Goal: Task Accomplishment & Management: Use online tool/utility

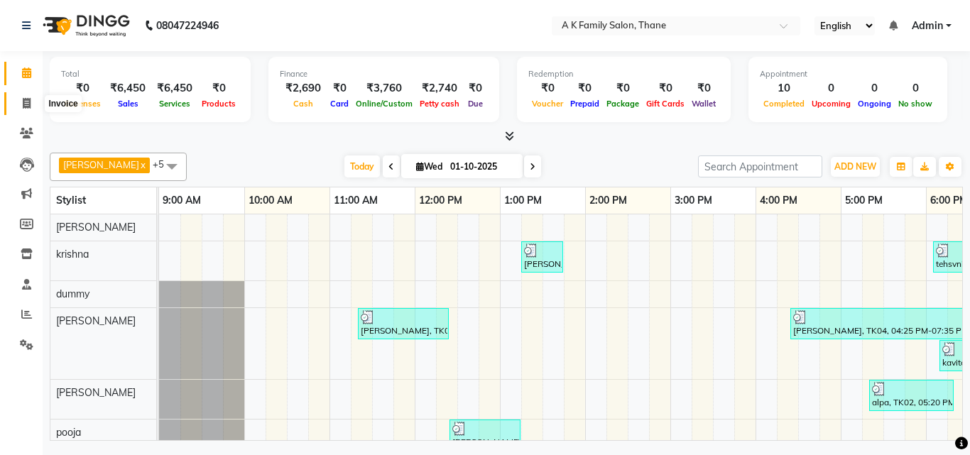
click at [28, 100] on icon at bounding box center [27, 103] width 8 height 11
select select "service"
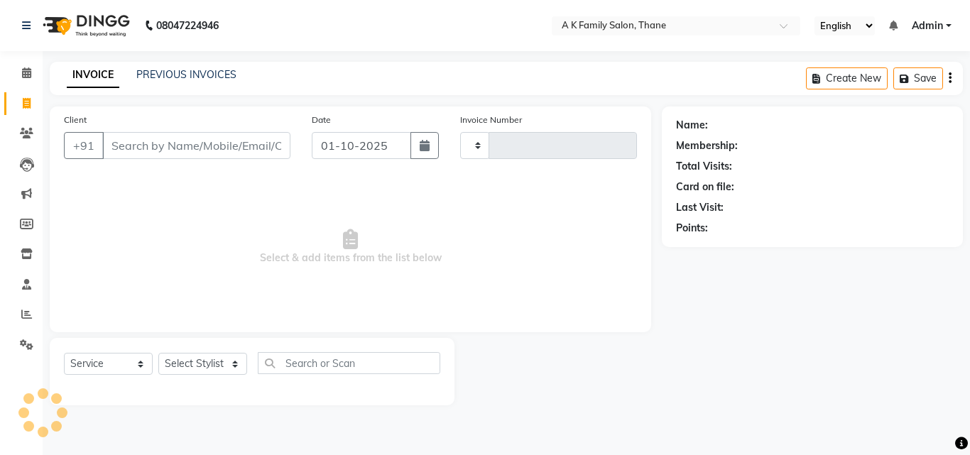
type input "1844"
select select "5033"
click at [126, 143] on input "Client" at bounding box center [196, 145] width 188 height 27
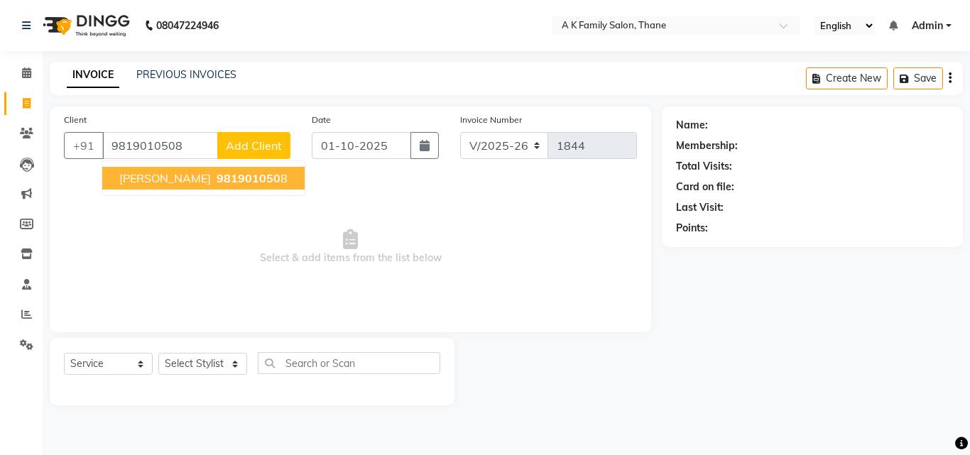
type input "9819010508"
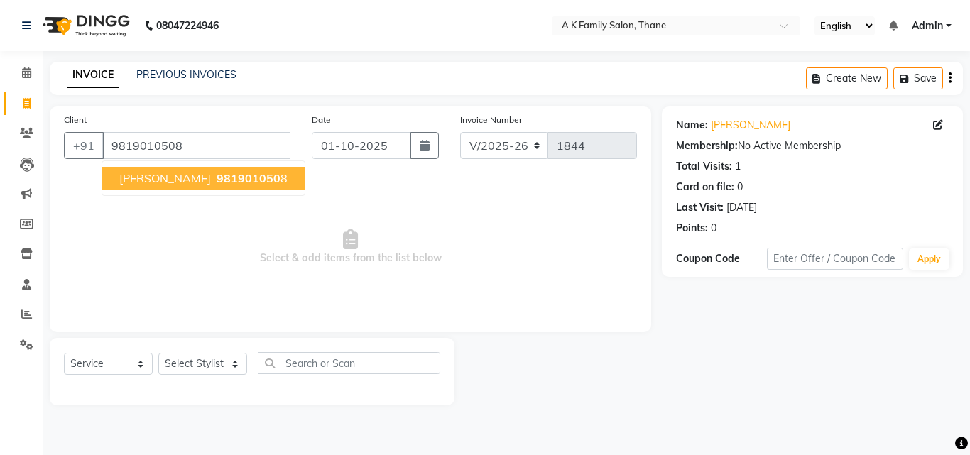
click at [140, 173] on span "sanjaya malik" at bounding box center [165, 178] width 92 height 14
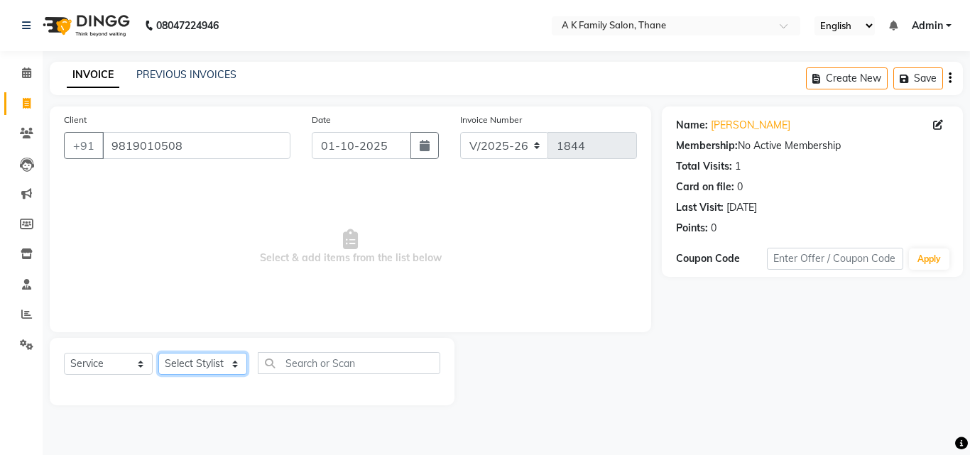
click at [181, 359] on select "Select Stylist Aziz Khan dummy krishna pooja simmi smita jhadhav" at bounding box center [202, 364] width 89 height 22
select select "91996"
click at [158, 353] on select "Select Stylist Aziz Khan dummy krishna pooja simmi smita jhadhav" at bounding box center [202, 364] width 89 height 22
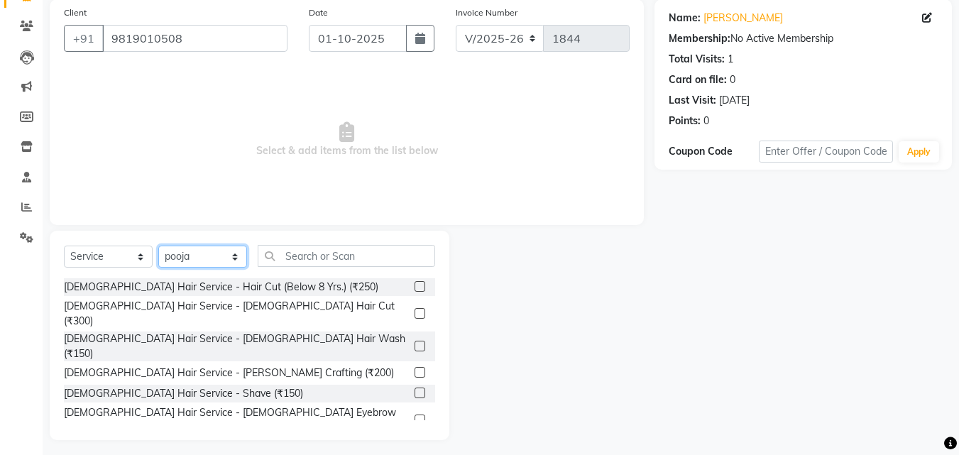
scroll to position [114, 0]
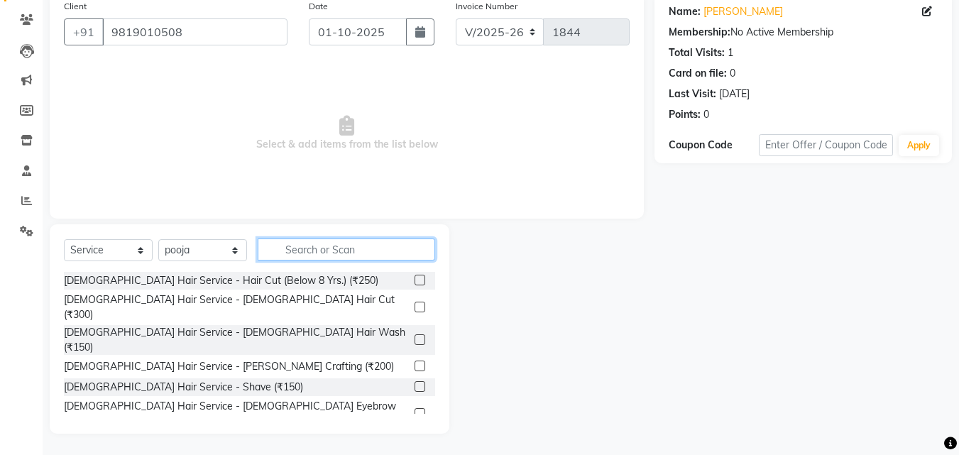
click at [296, 252] on input "text" at bounding box center [346, 250] width 177 height 22
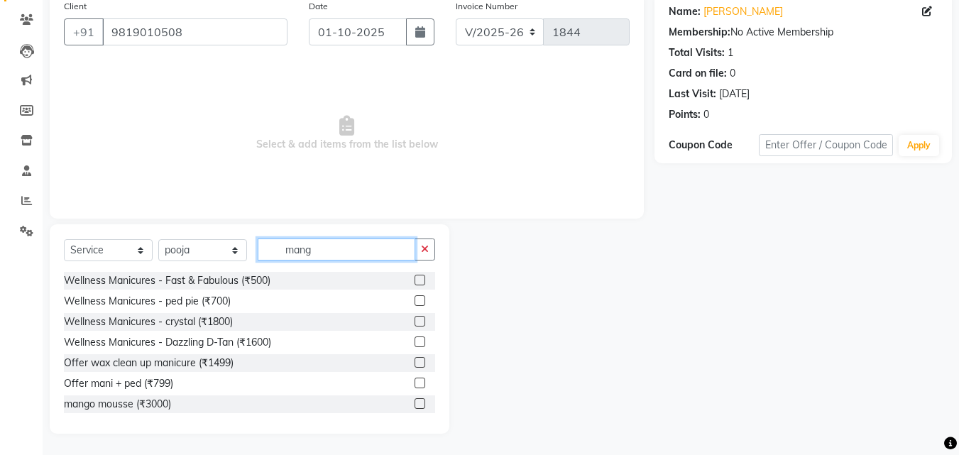
scroll to position [0, 0]
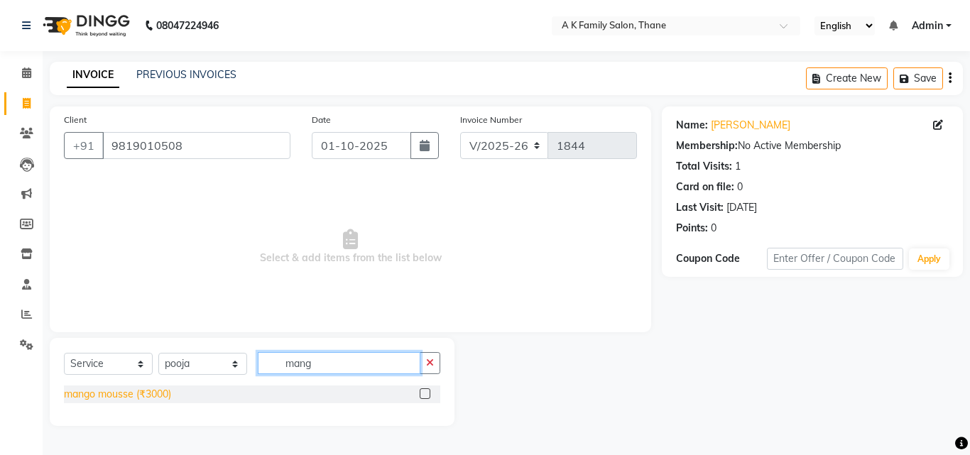
type input "mang"
click at [114, 393] on div "mango mousse (₹3000)" at bounding box center [117, 394] width 107 height 15
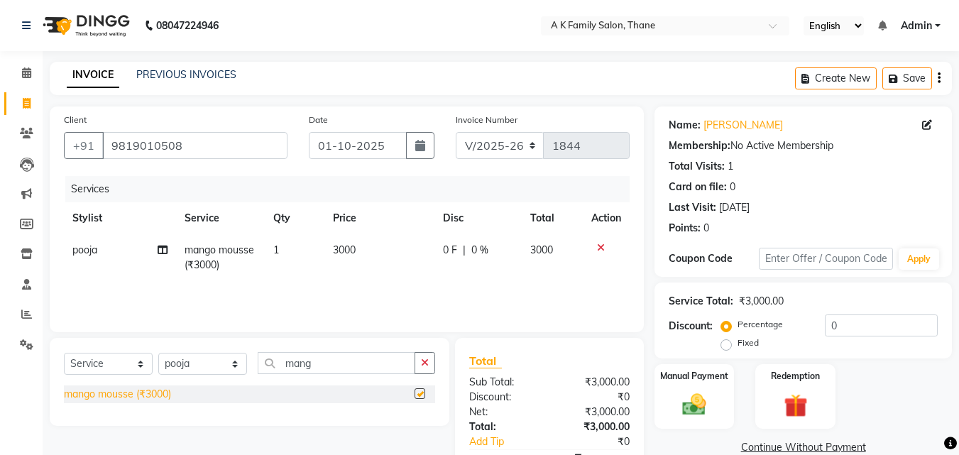
checkbox input "false"
click at [319, 368] on input "mang" at bounding box center [337, 363] width 158 height 22
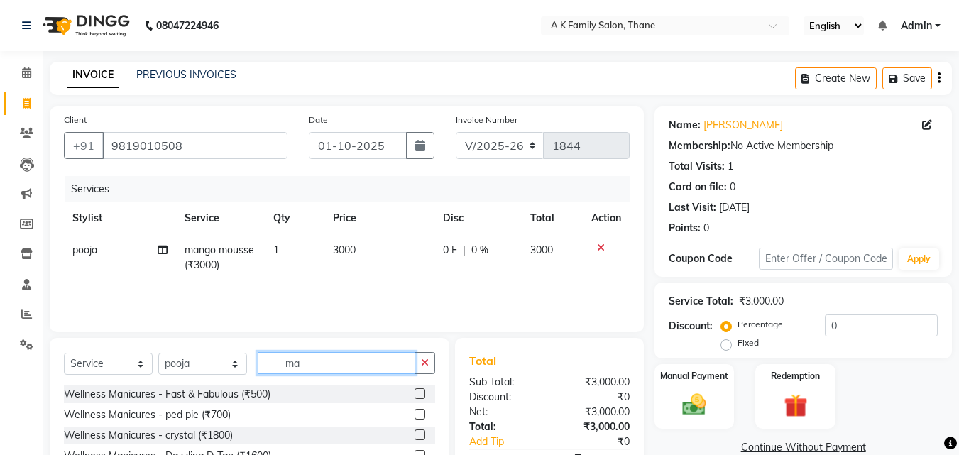
type input "m"
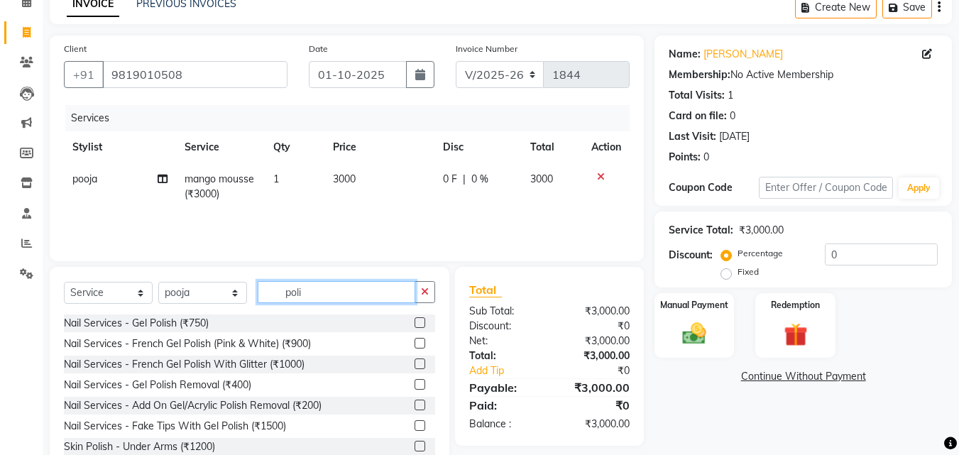
scroll to position [71, 0]
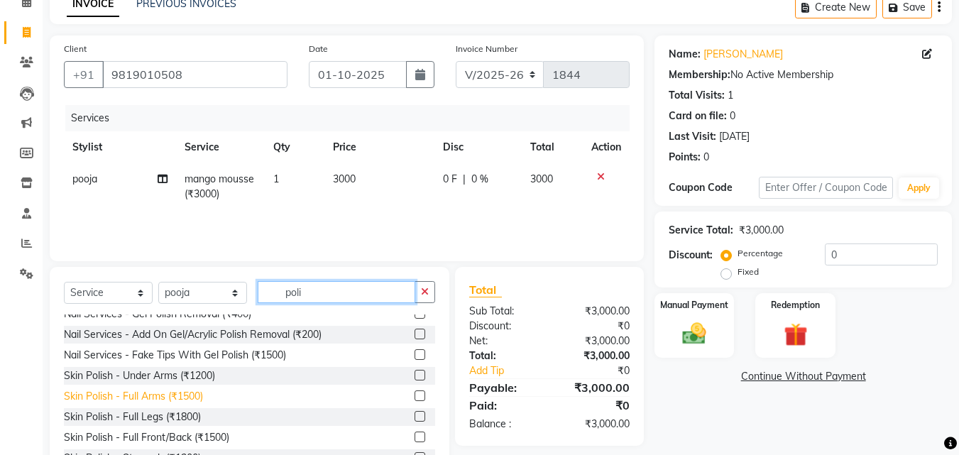
type input "poli"
click at [195, 395] on div "Skin Polish - Full Arms (₹1500)" at bounding box center [133, 396] width 139 height 15
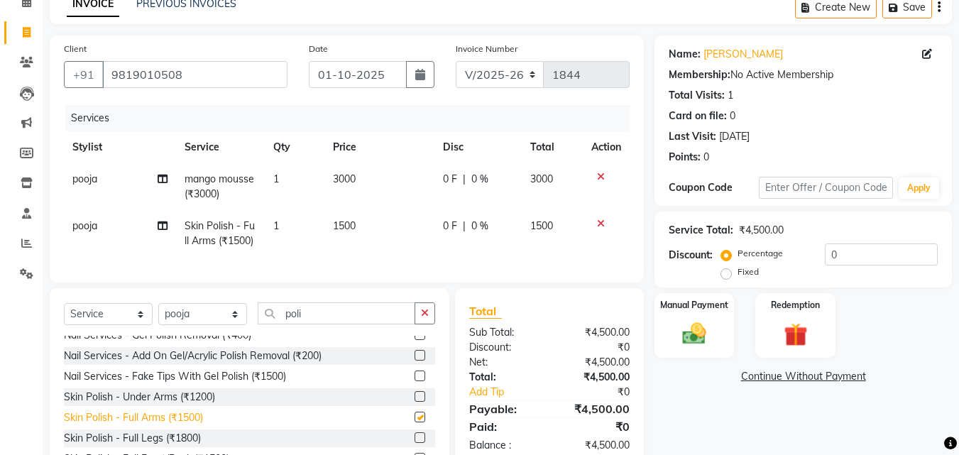
checkbox input "false"
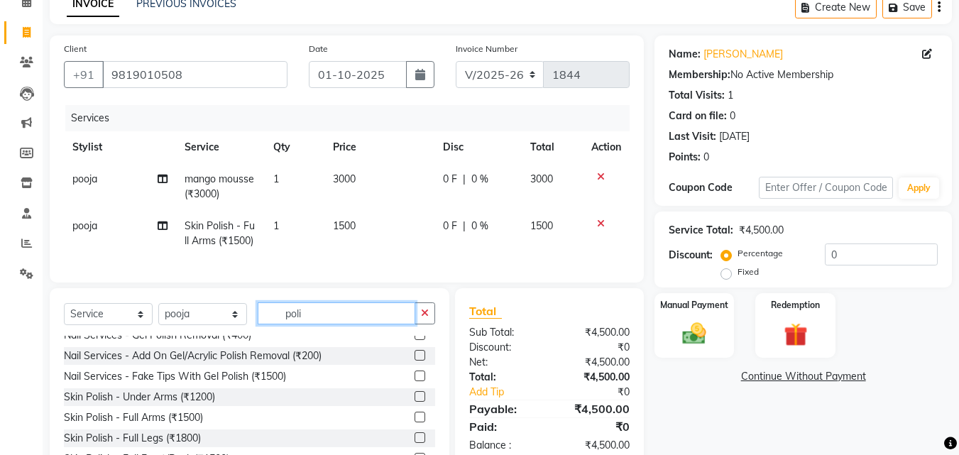
click at [312, 322] on input "poli" at bounding box center [337, 313] width 158 height 22
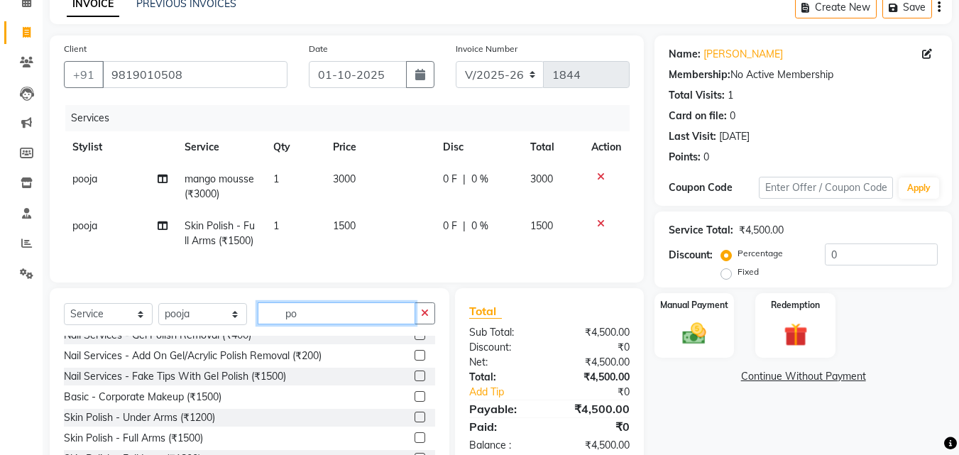
type input "p"
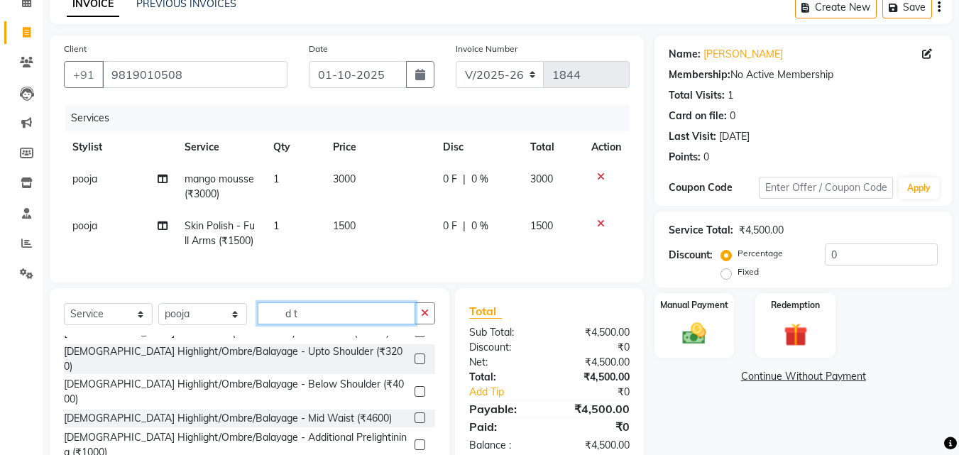
scroll to position [84, 0]
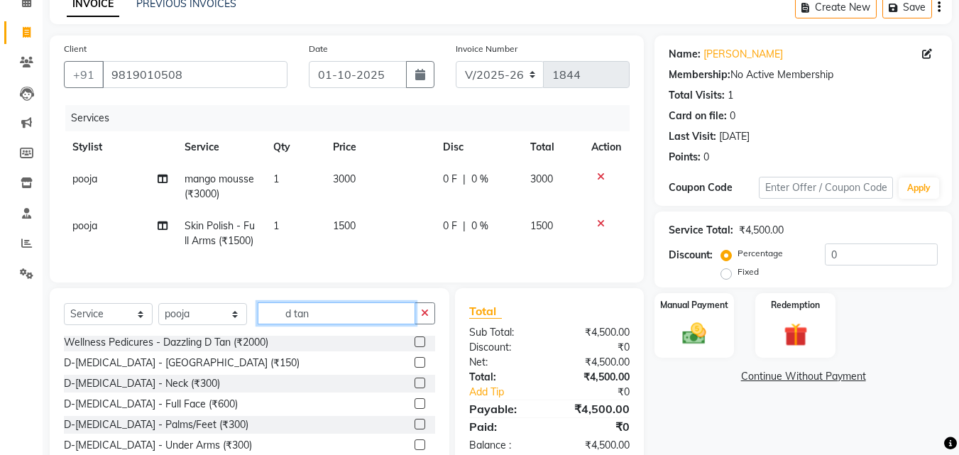
type input "d tan"
click at [175, 407] on div "D-Tanning - Full Face (₹600)" at bounding box center [249, 404] width 371 height 18
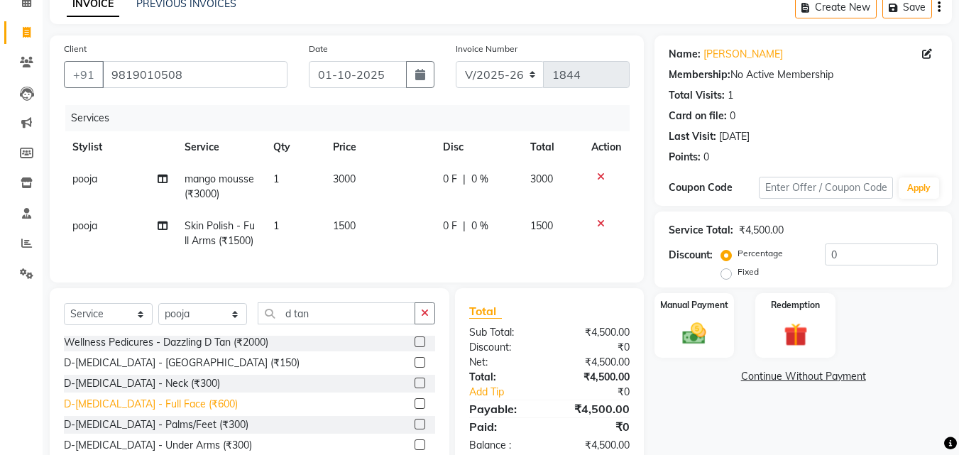
click at [179, 412] on div "D-Tanning - Full Face (₹600)" at bounding box center [151, 404] width 174 height 15
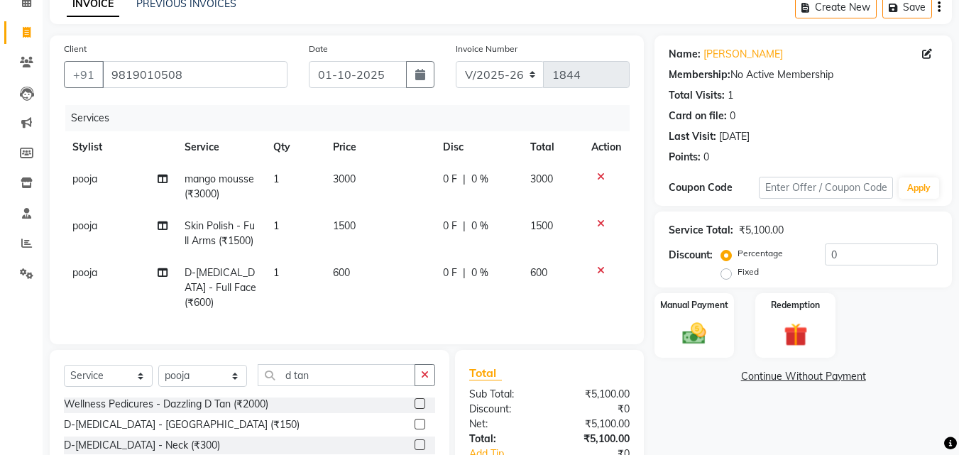
checkbox input "false"
click at [478, 268] on span "0 %" at bounding box center [479, 273] width 17 height 15
select select "91996"
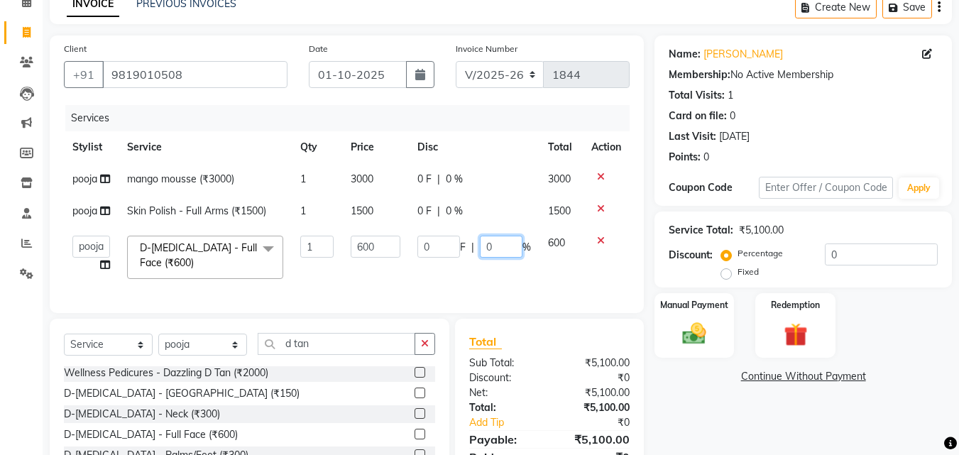
click at [500, 251] on input "0" at bounding box center [501, 247] width 43 height 22
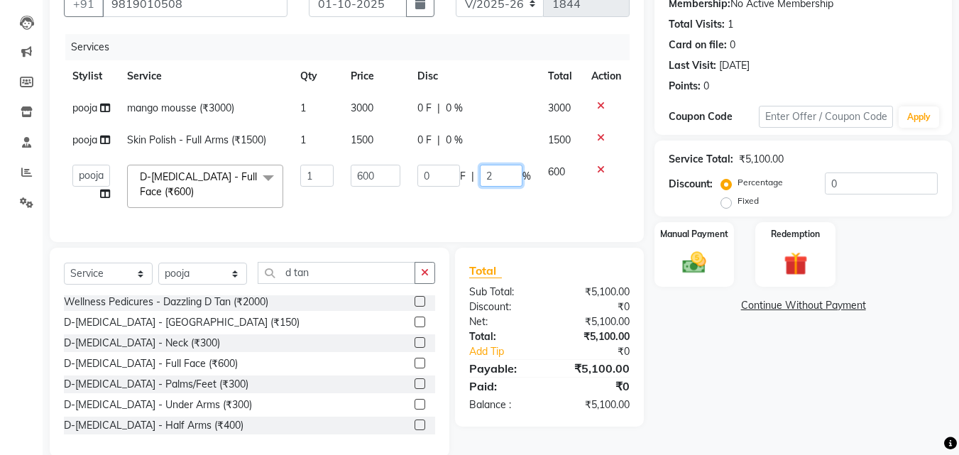
type input "20"
click at [469, 200] on td "0 F | 20 %" at bounding box center [474, 186] width 131 height 60
select select "91996"
click at [335, 284] on input "d tan" at bounding box center [337, 273] width 158 height 22
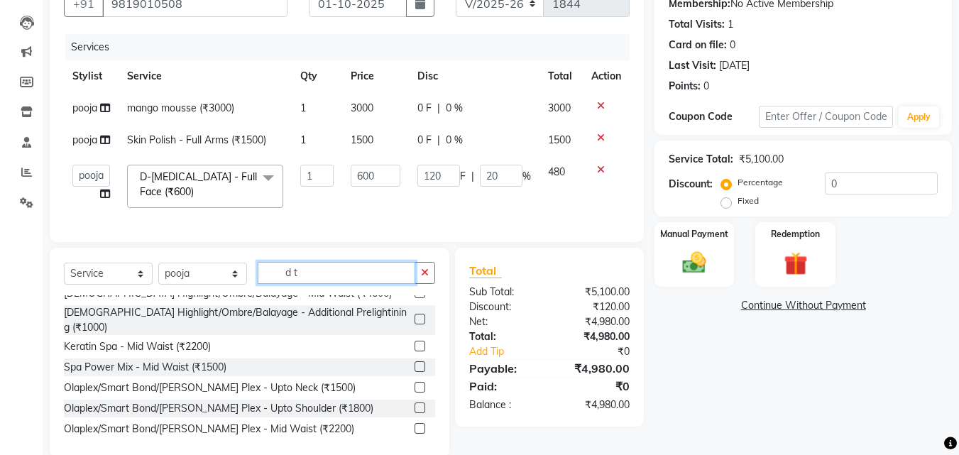
scroll to position [620, 0]
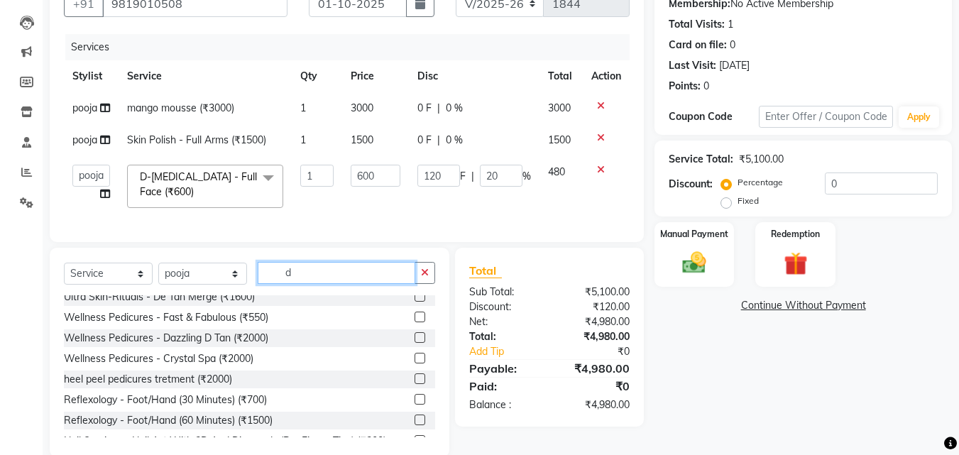
type input "d"
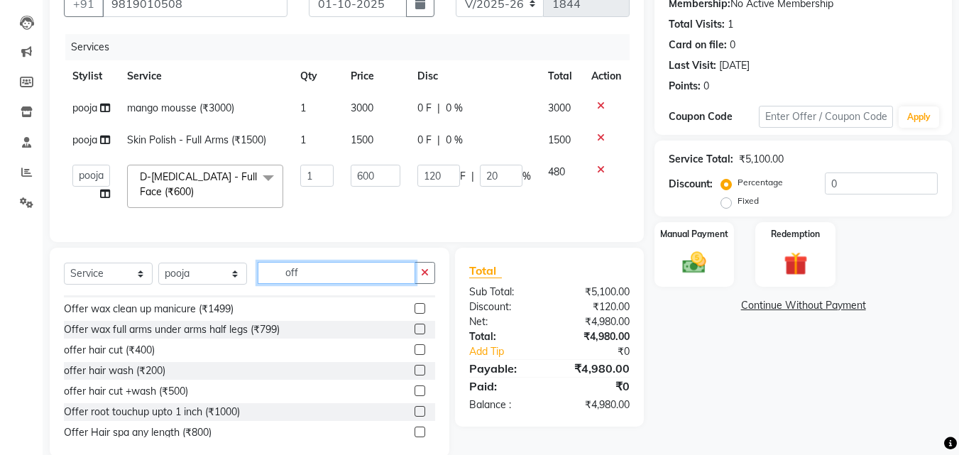
scroll to position [0, 0]
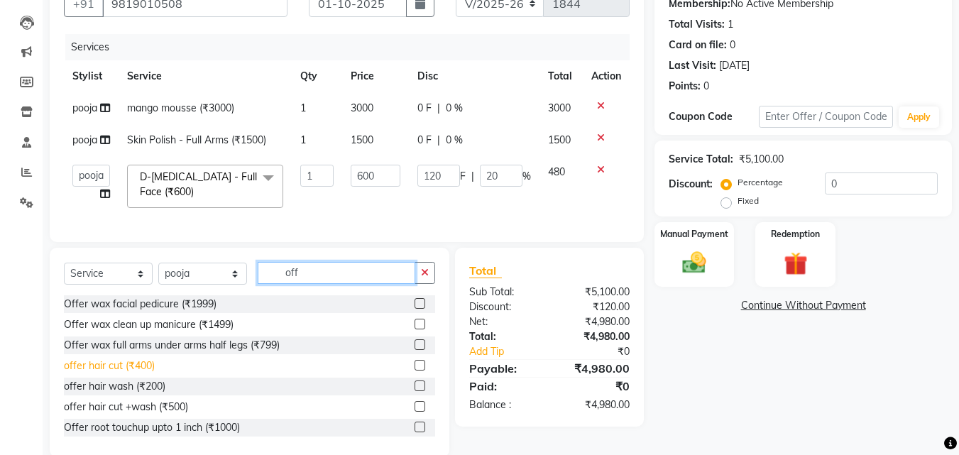
type input "off"
click at [136, 373] on div "offer hair cut (₹400)" at bounding box center [109, 366] width 91 height 15
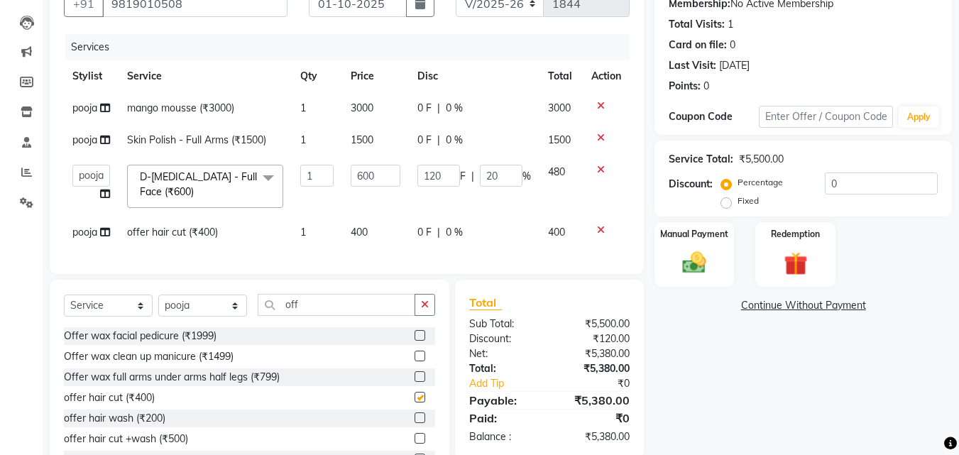
checkbox input "false"
click at [142, 425] on div "offer hair wash (₹200)" at bounding box center [115, 418] width 102 height 15
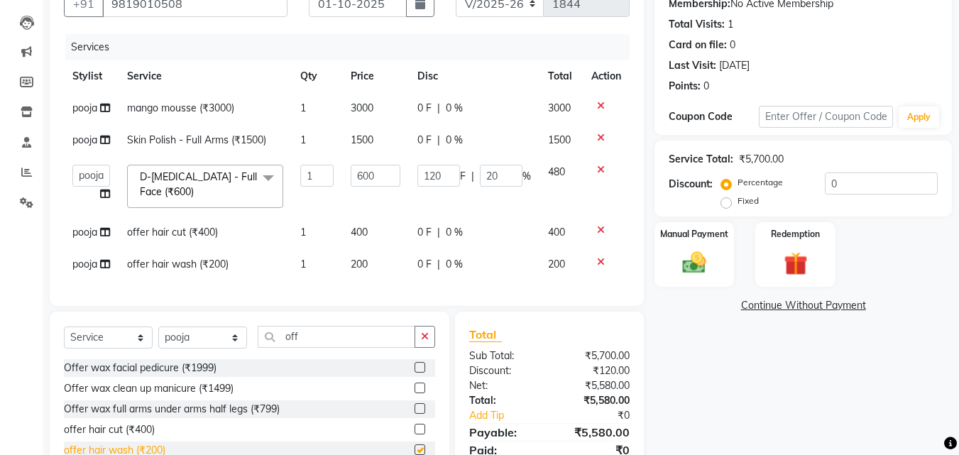
checkbox input "false"
click at [368, 226] on span "400" at bounding box center [359, 232] width 17 height 13
select select "91996"
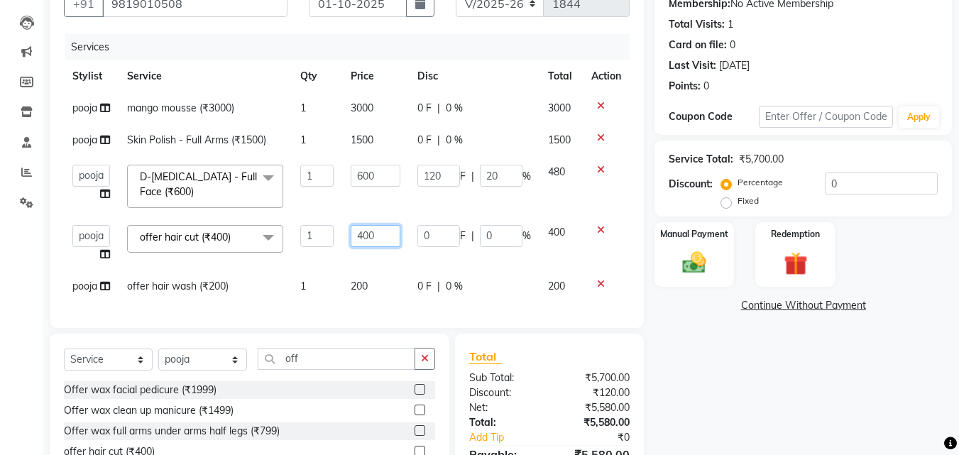
click at [385, 239] on input "400" at bounding box center [375, 236] width 49 height 22
type input "4"
type input "300"
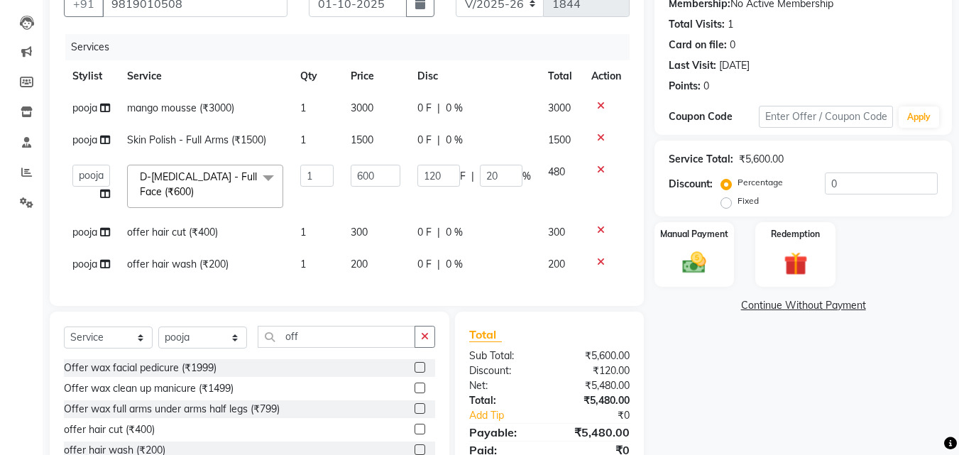
click at [373, 261] on tbody "pooja mango mousse (₹3000) 1 3000 0 F | 0 % 3000 pooja Skin Polish - Full Arms …" at bounding box center [347, 186] width 566 height 188
click at [81, 231] on span "pooja" at bounding box center [84, 232] width 25 height 13
select select "91996"
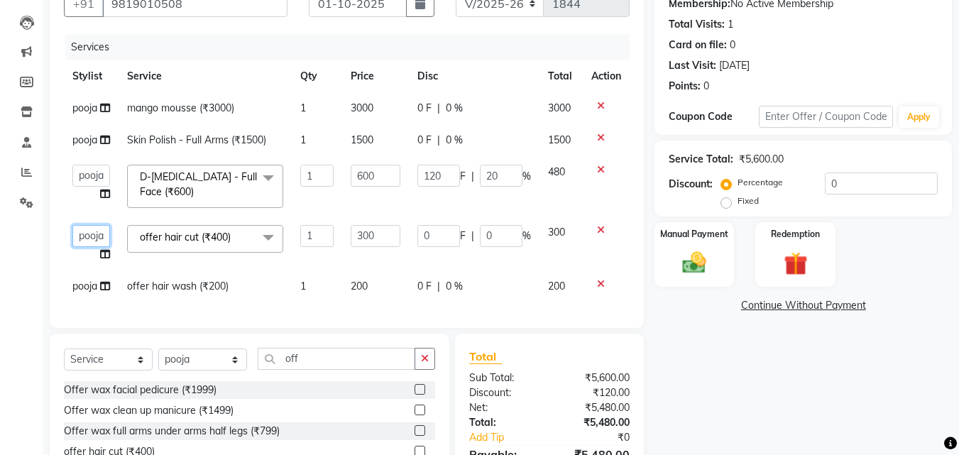
click at [85, 237] on select "Aziz Khan dummy krishna pooja simmi smita jhadhav" at bounding box center [91, 236] width 38 height 22
select select "34236"
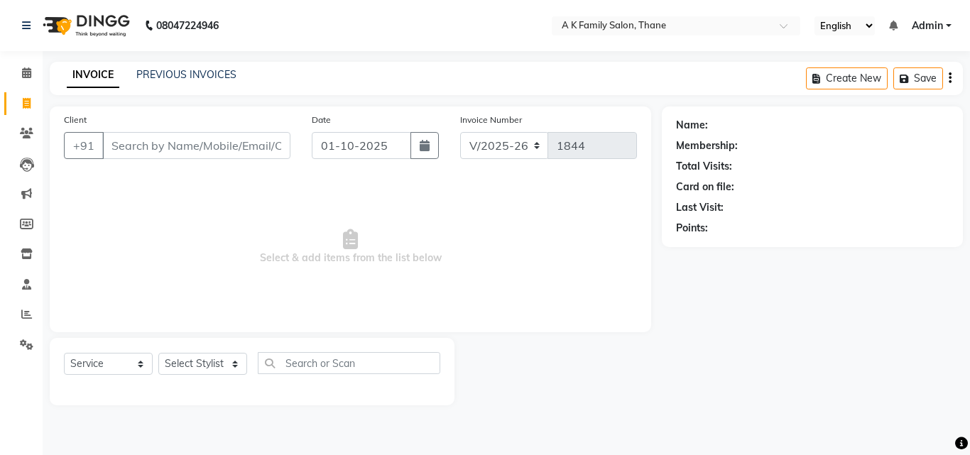
select select "5033"
select select "service"
